Goal: Communication & Community: Answer question/provide support

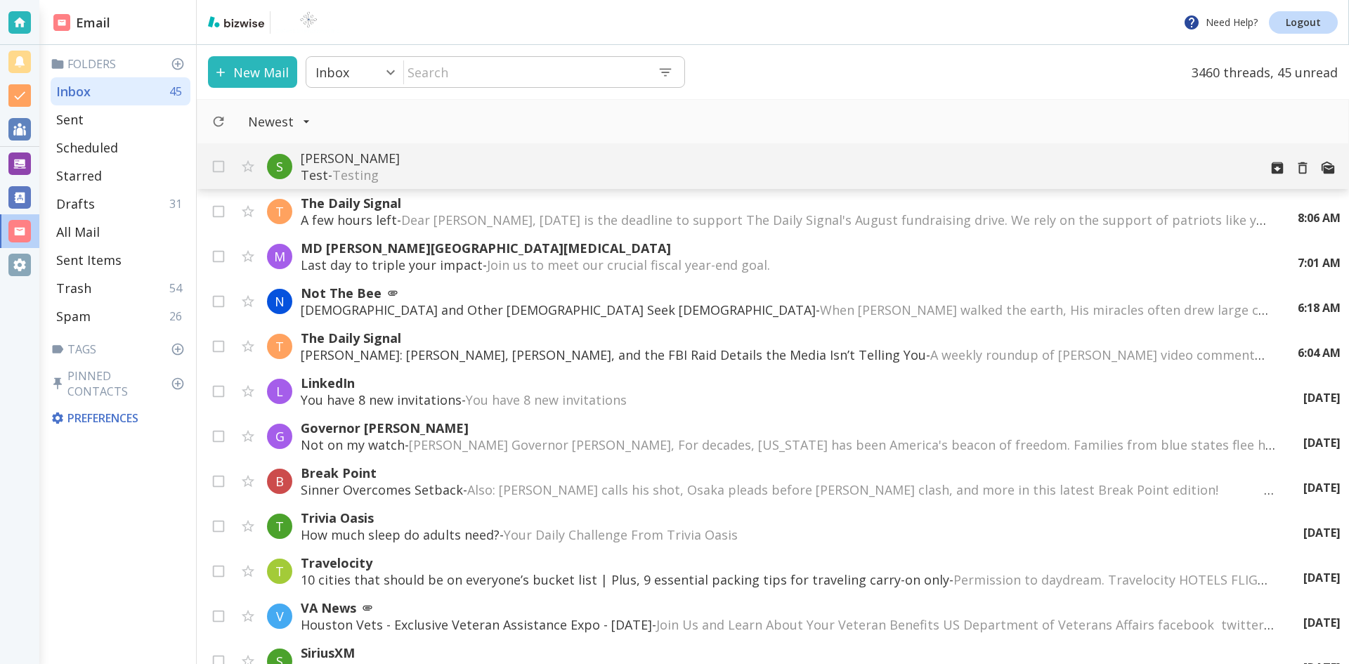
click at [477, 159] on p "[PERSON_NAME]" at bounding box center [774, 158] width 947 height 17
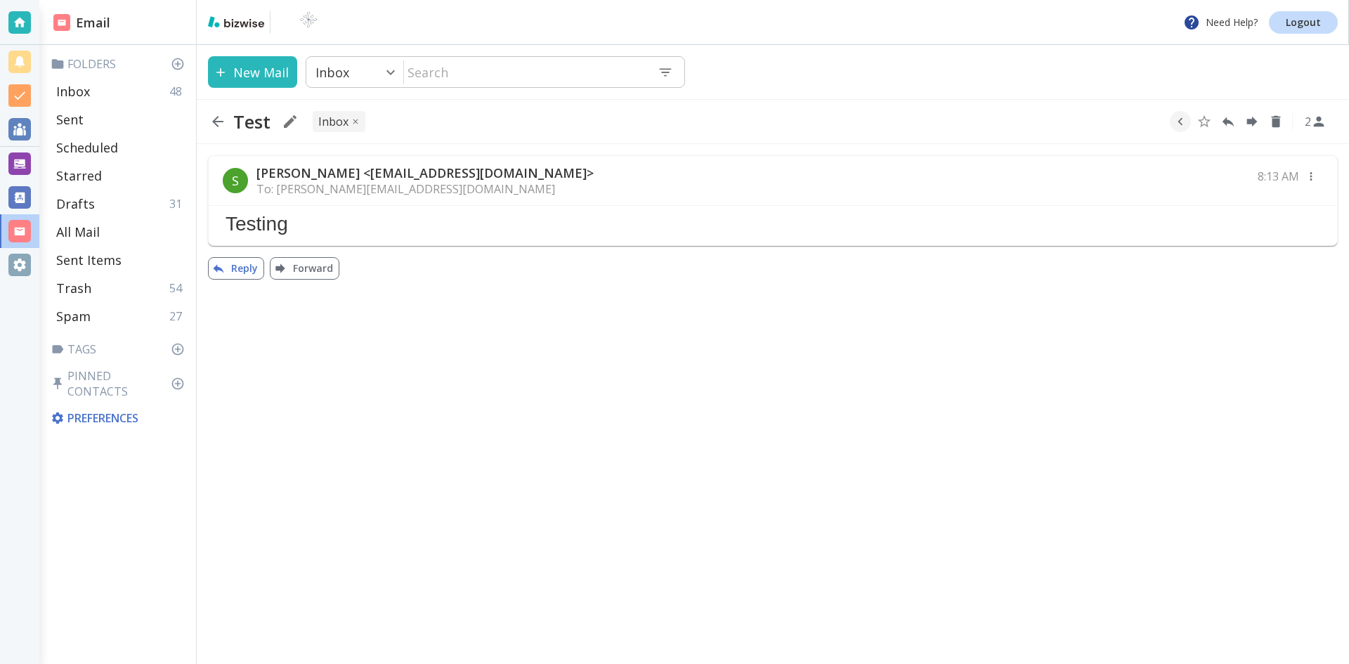
click at [243, 267] on button "Reply" at bounding box center [236, 268] width 56 height 22
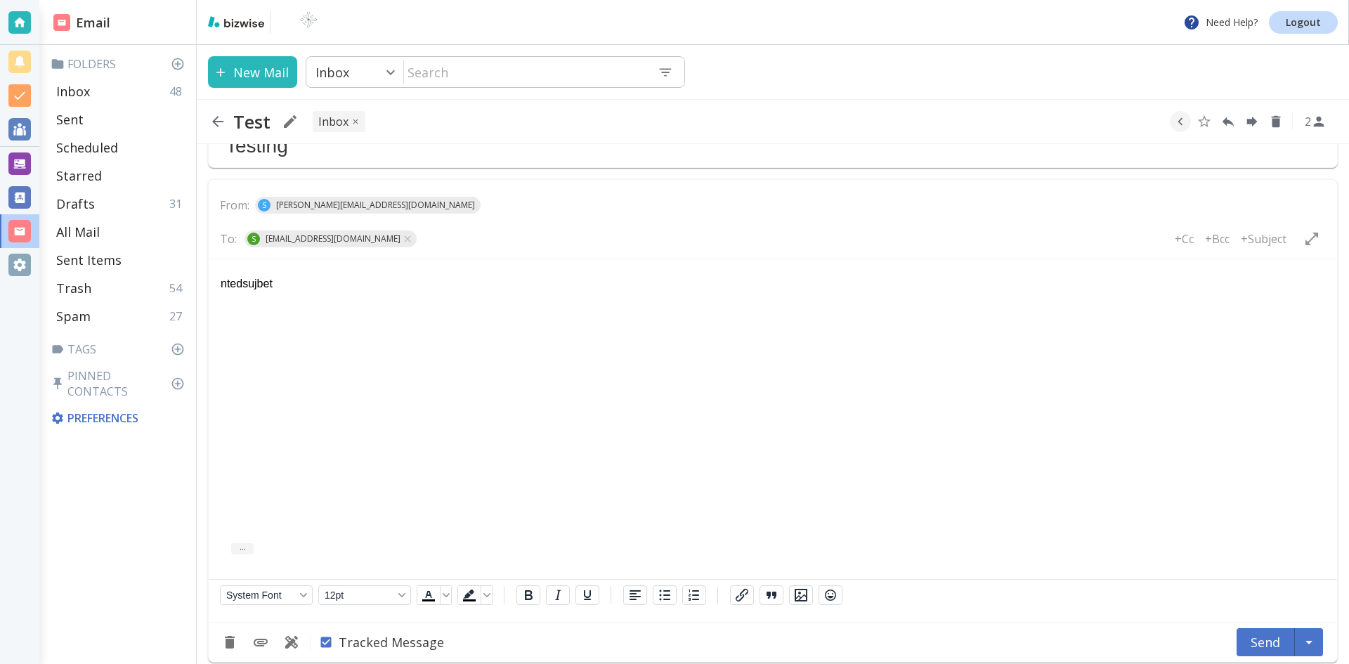
scroll to position [91, 0]
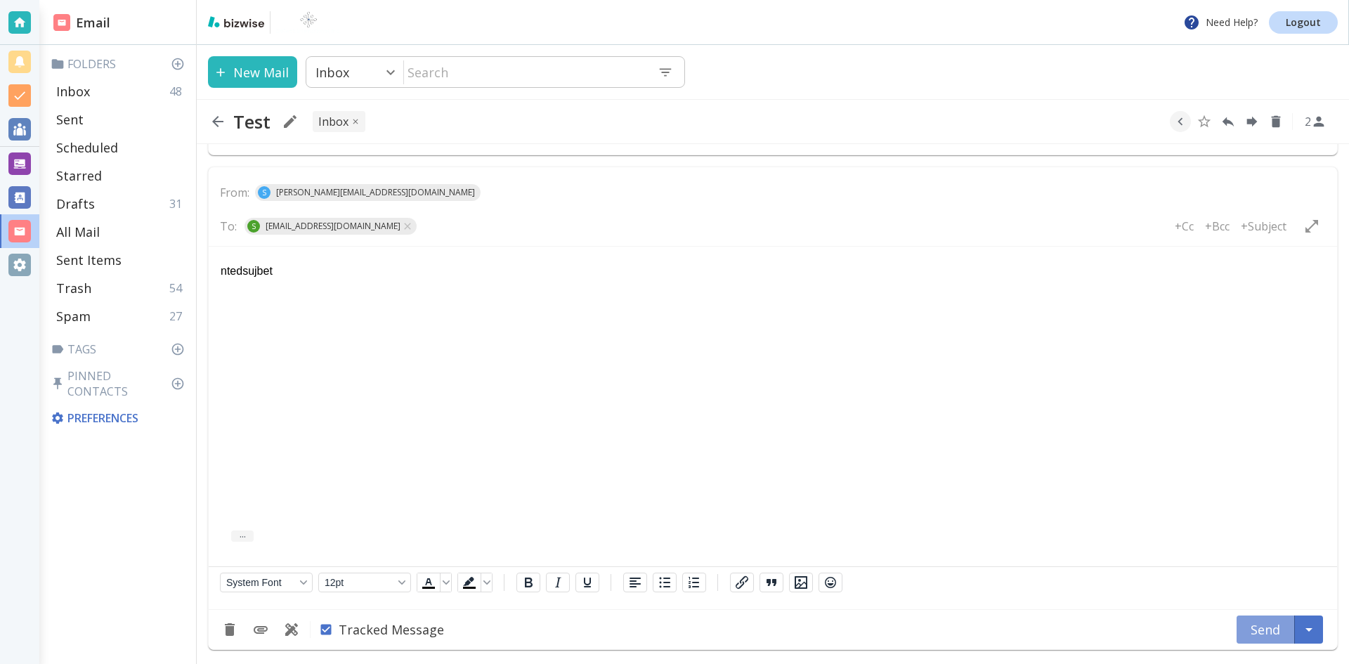
click at [1266, 628] on button "Send" at bounding box center [1266, 630] width 58 height 28
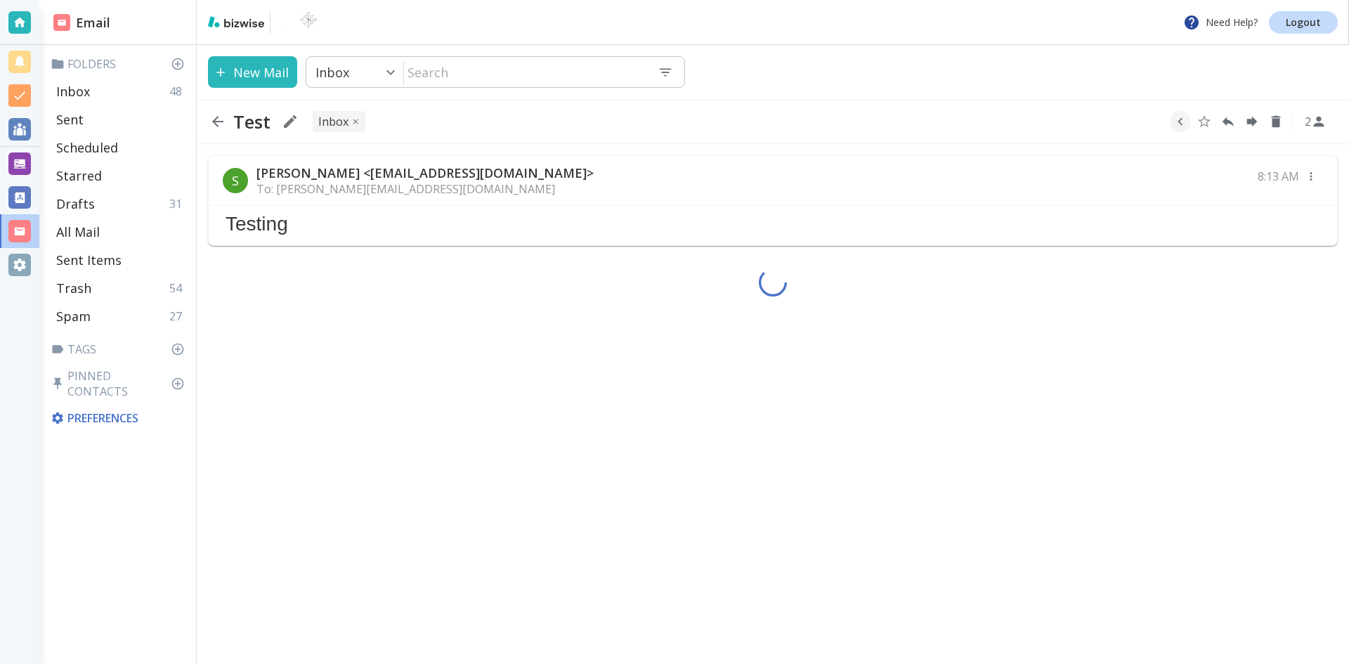
scroll to position [0, 0]
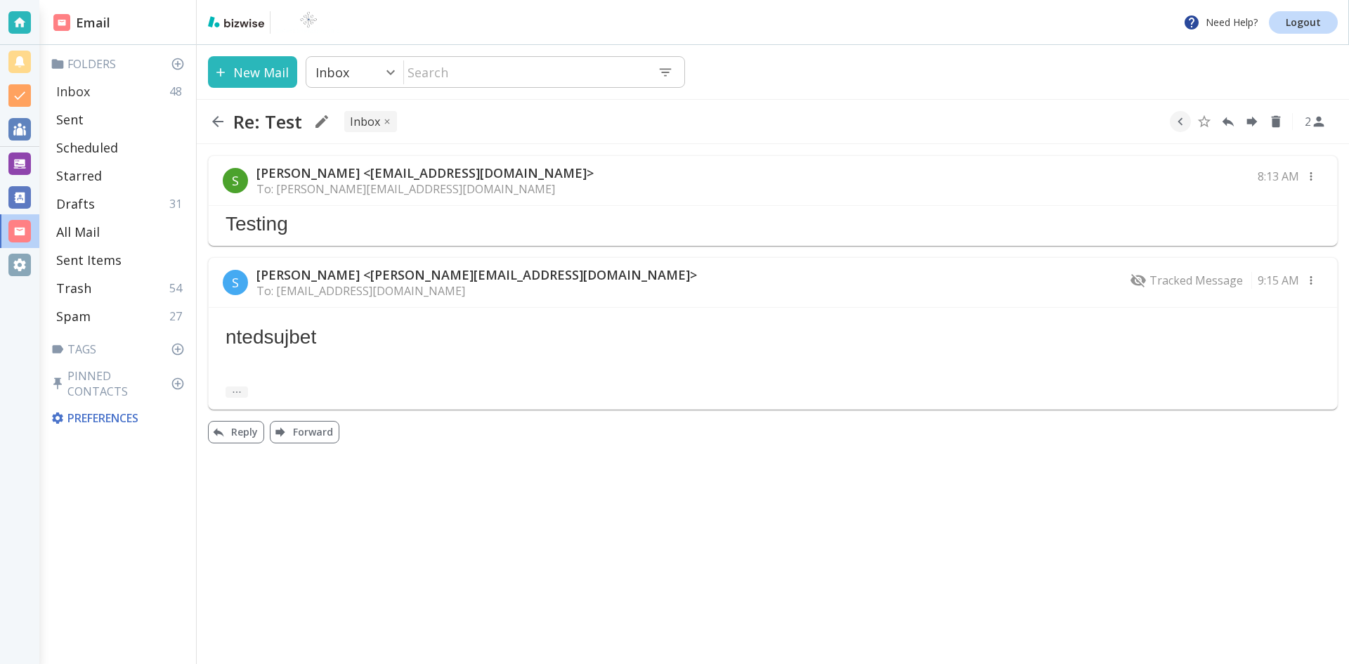
click at [81, 89] on p "Inbox" at bounding box center [73, 91] width 34 height 17
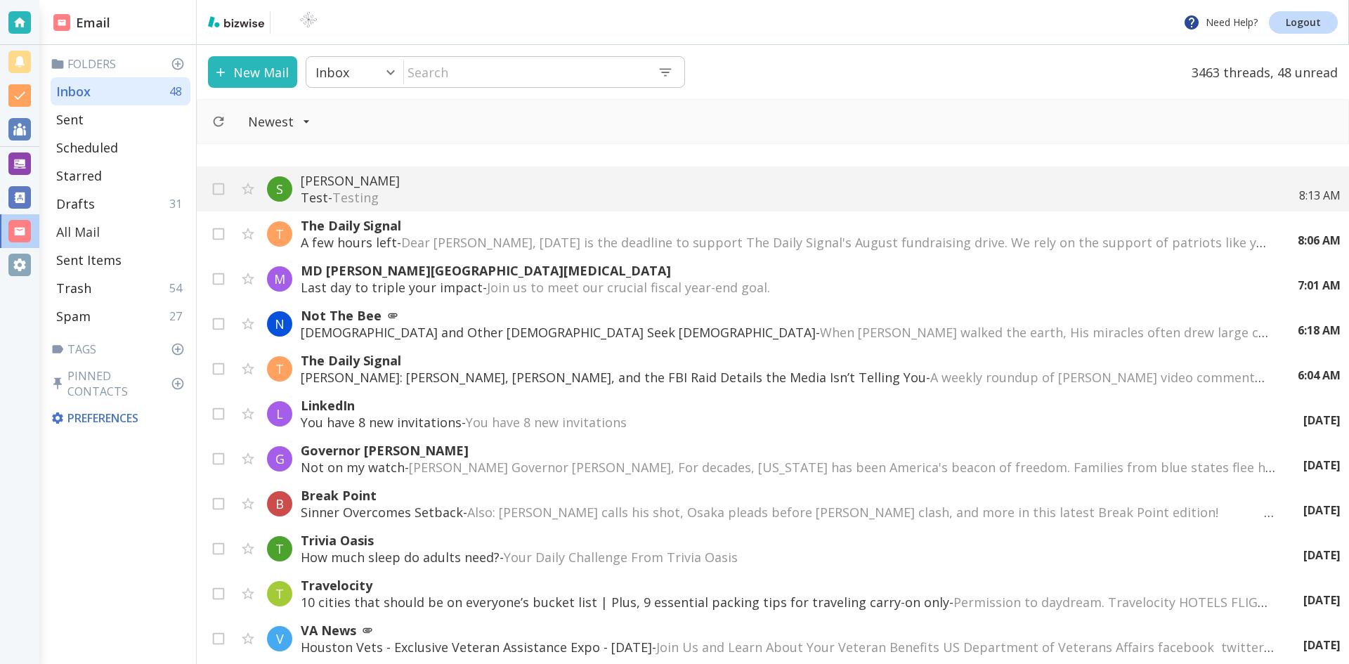
click at [79, 228] on p "All Mail" at bounding box center [78, 231] width 44 height 17
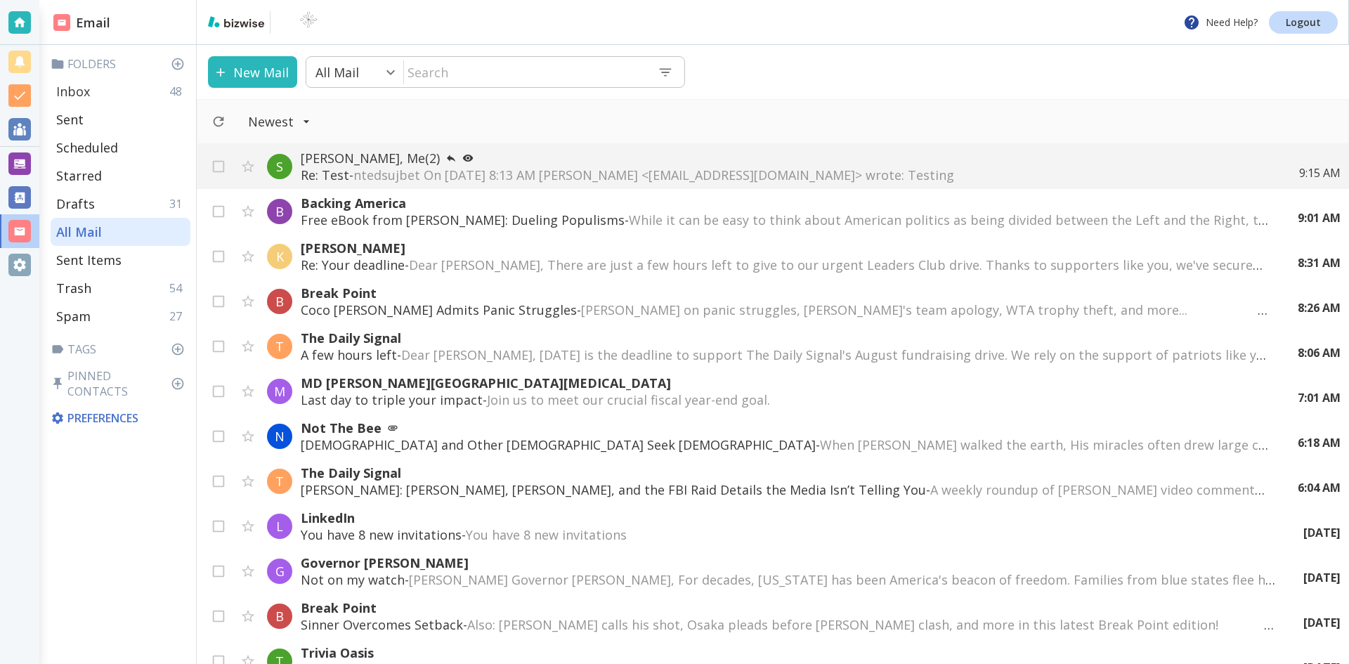
click at [70, 87] on p "Inbox" at bounding box center [73, 91] width 34 height 17
type input "0"
